Goal: Task Accomplishment & Management: Manage account settings

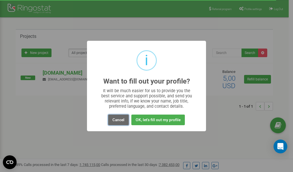
click at [116, 120] on button "Cancel" at bounding box center [118, 119] width 21 height 11
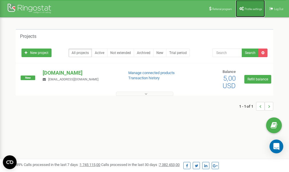
click at [244, 7] on link "Profile settings" at bounding box center [250, 8] width 29 height 17
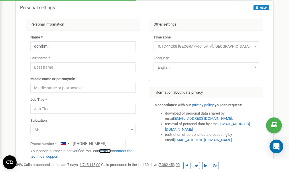
click at [107, 151] on link "verify it" at bounding box center [105, 150] width 12 height 4
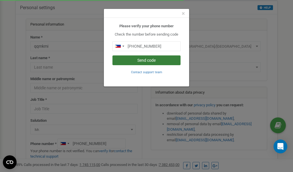
click at [159, 61] on button "Send code" at bounding box center [147, 60] width 68 height 10
